Goal: Transaction & Acquisition: Purchase product/service

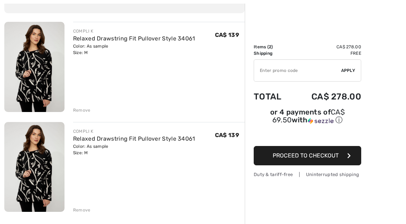
scroll to position [76, 0]
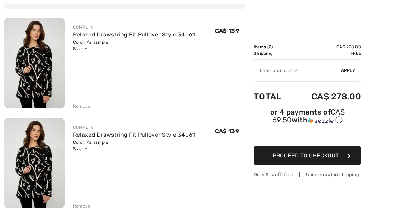
click at [83, 107] on div "Remove" at bounding box center [82, 107] width 18 height 6
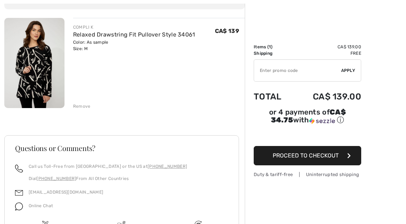
click at [81, 105] on div "Remove" at bounding box center [82, 106] width 18 height 6
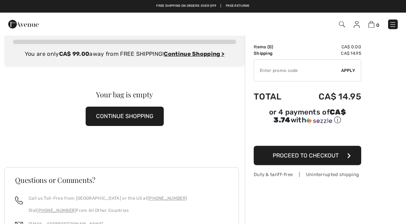
scroll to position [0, 0]
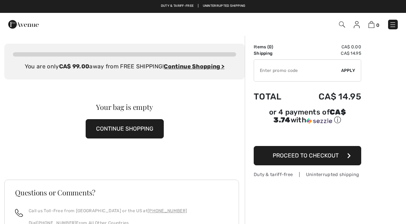
click at [343, 26] on img at bounding box center [342, 24] width 6 height 6
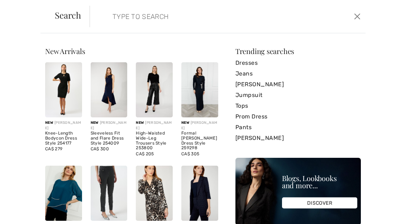
click at [265, 23] on input "search" at bounding box center [199, 16] width 184 height 21
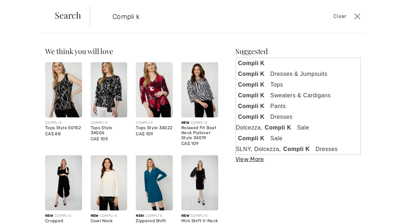
type input "Compli k"
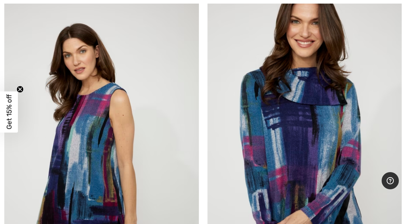
scroll to position [6954, 0]
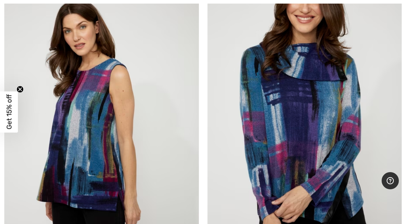
click at [322, 154] on img at bounding box center [304, 121] width 195 height 292
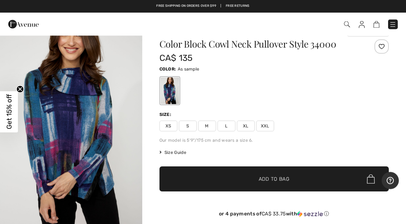
scroll to position [16, 0]
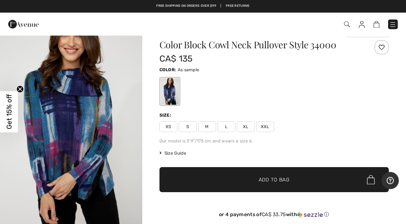
click at [209, 131] on span "M" at bounding box center [207, 127] width 18 height 11
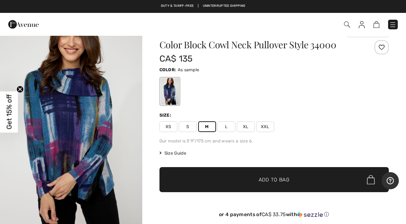
click at [327, 182] on span "✔ Added to Bag Add to Bag" at bounding box center [273, 179] width 229 height 25
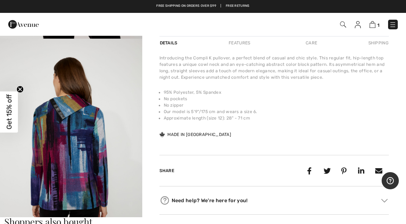
scroll to position [399, 0]
